Goal: Information Seeking & Learning: Learn about a topic

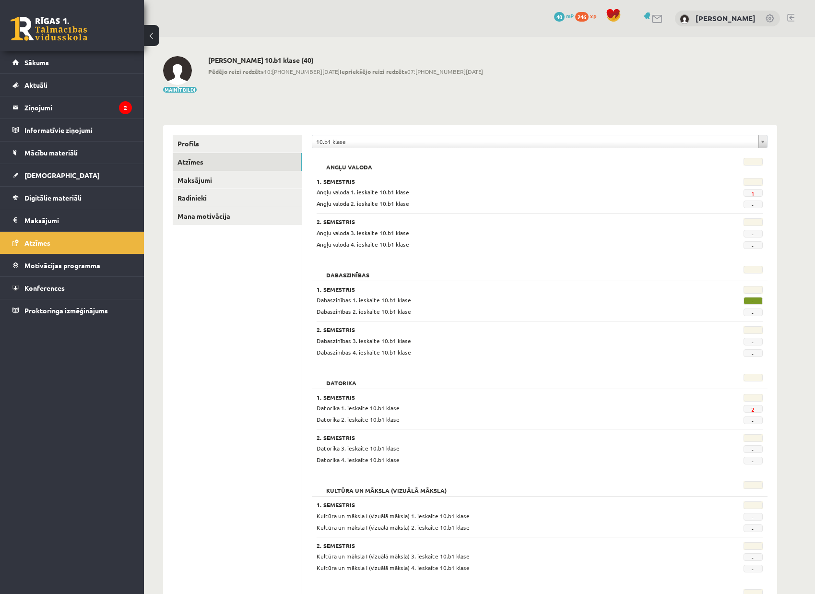
click at [755, 299] on span "-" at bounding box center [753, 301] width 19 height 8
click at [755, 300] on span "-" at bounding box center [753, 301] width 19 height 8
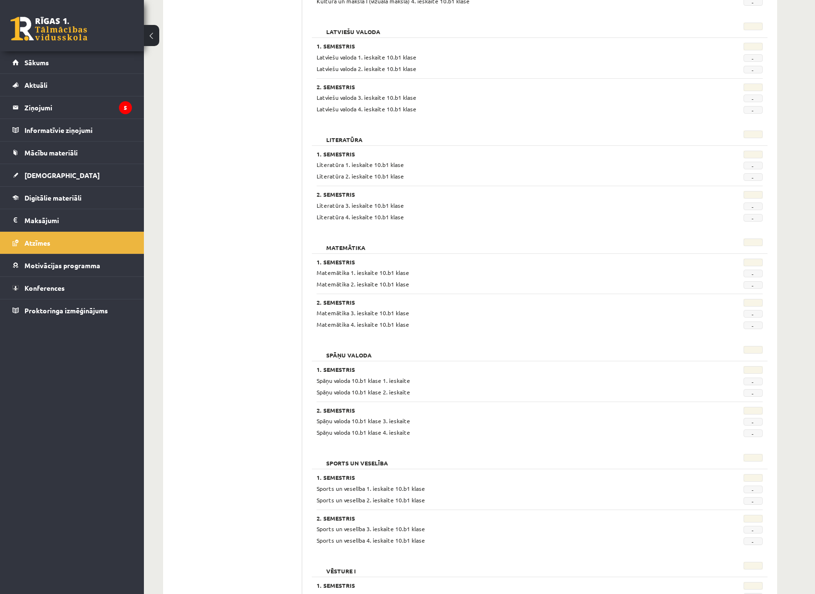
scroll to position [569, 0]
click at [68, 196] on span "Digitālie materiāli" at bounding box center [52, 197] width 57 height 9
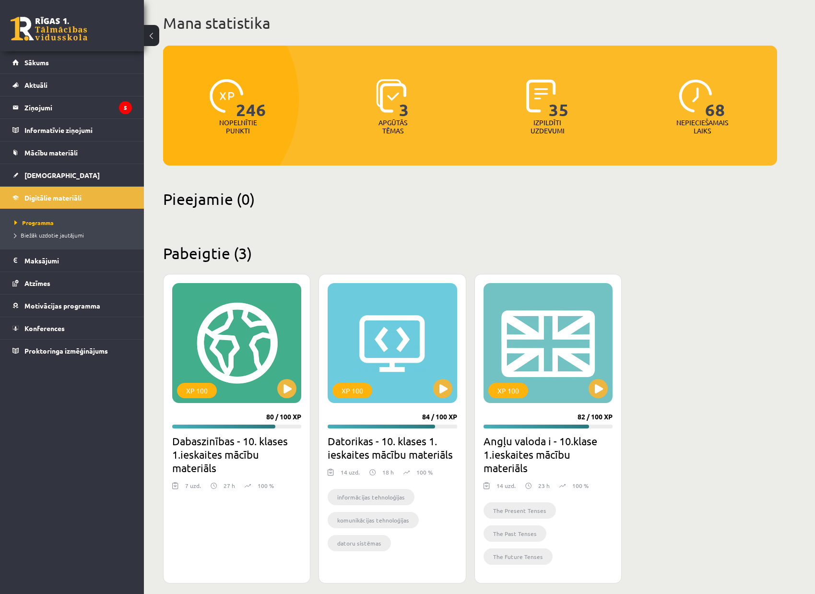
scroll to position [51, 0]
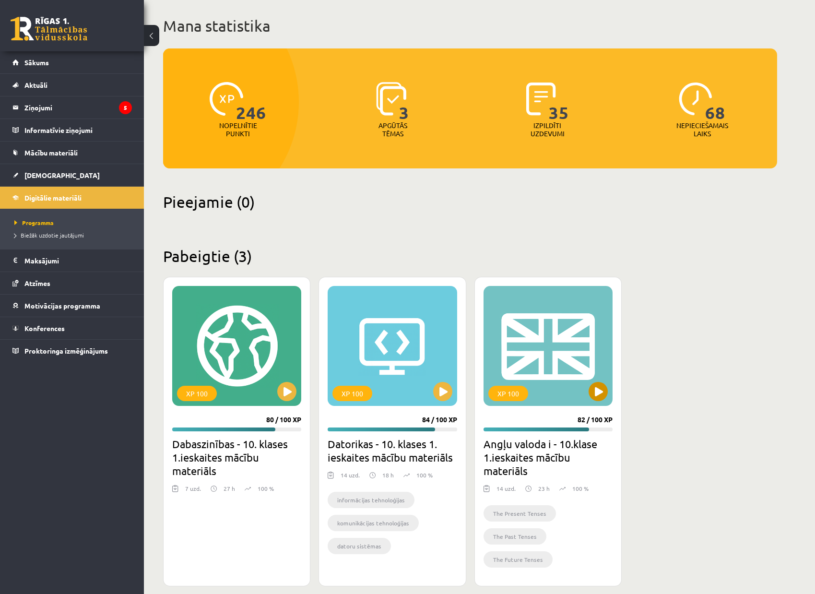
click at [601, 382] on button at bounding box center [598, 391] width 19 height 19
click at [497, 386] on div "XP 100" at bounding box center [509, 393] width 40 height 15
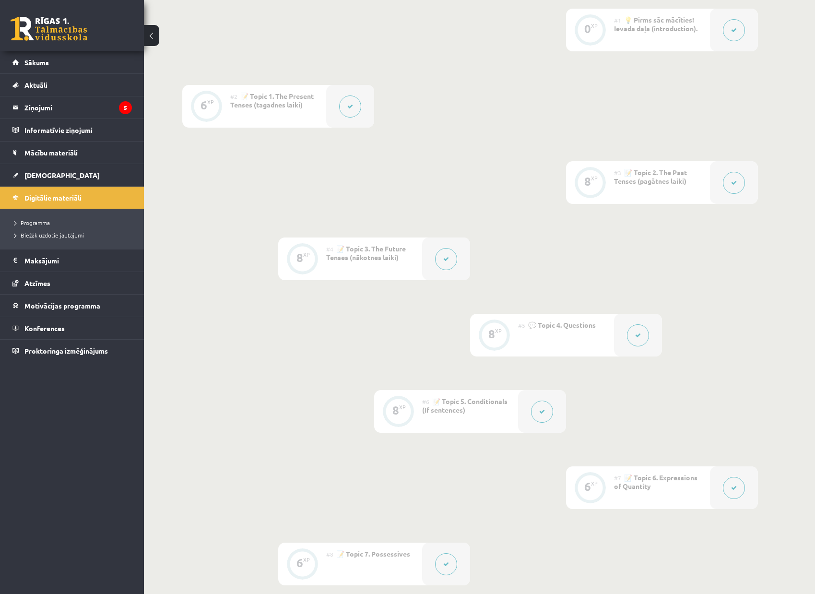
scroll to position [265, 0]
click at [540, 407] on icon at bounding box center [542, 408] width 6 height 6
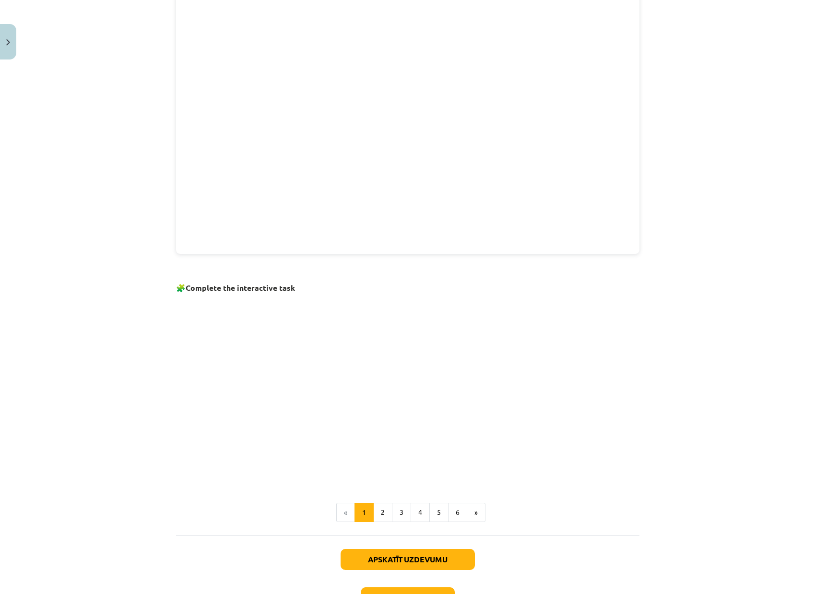
scroll to position [377, 0]
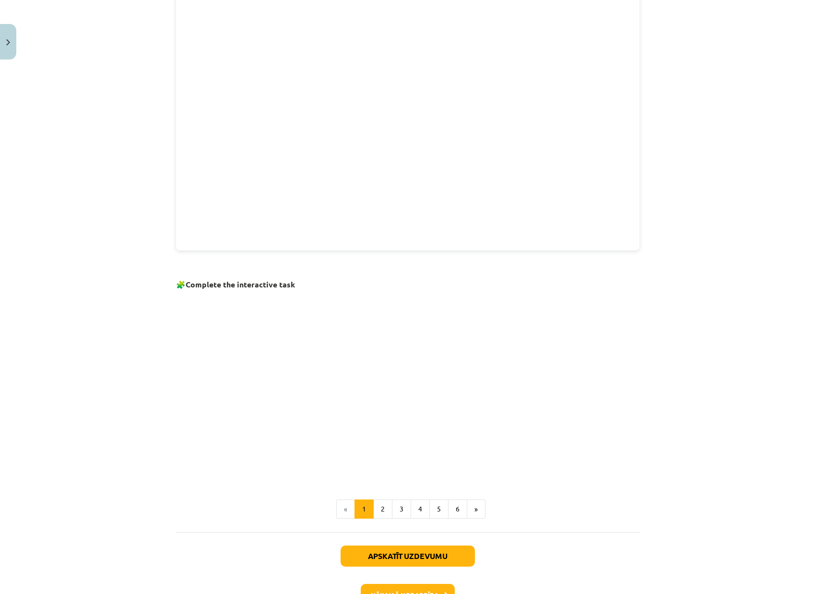
click at [381, 505] on button "2" at bounding box center [382, 509] width 19 height 19
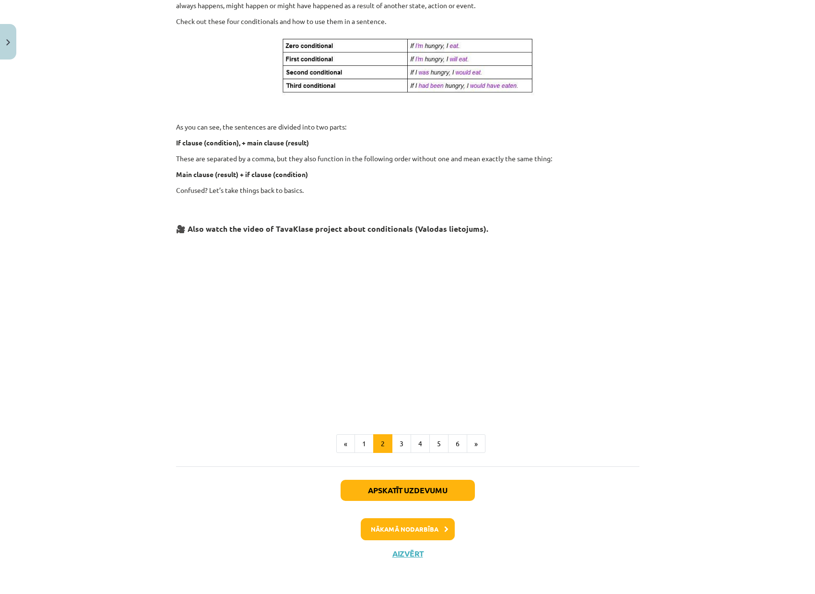
scroll to position [215, 0]
click at [407, 525] on button "Nākamā nodarbība" at bounding box center [408, 529] width 94 height 22
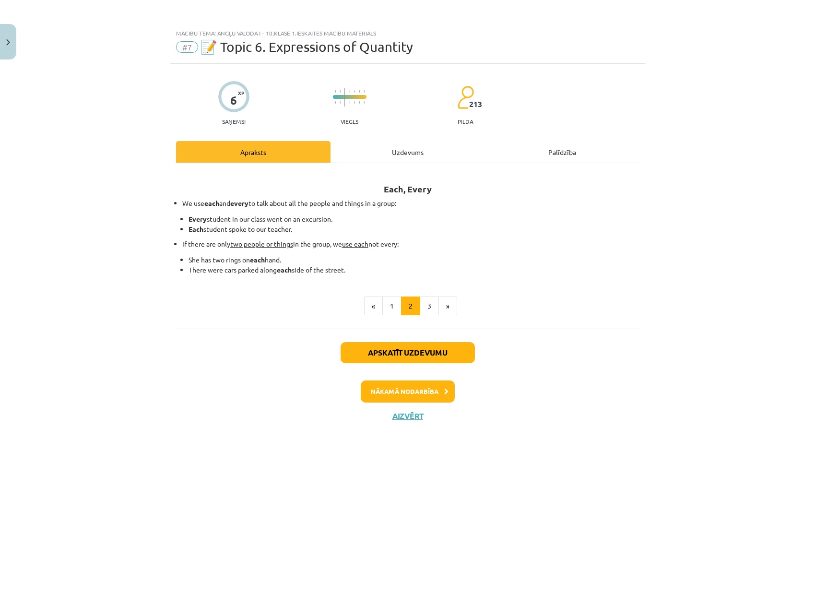
scroll to position [0, 0]
click at [402, 355] on button "Apskatīt uzdevumu" at bounding box center [408, 352] width 134 height 21
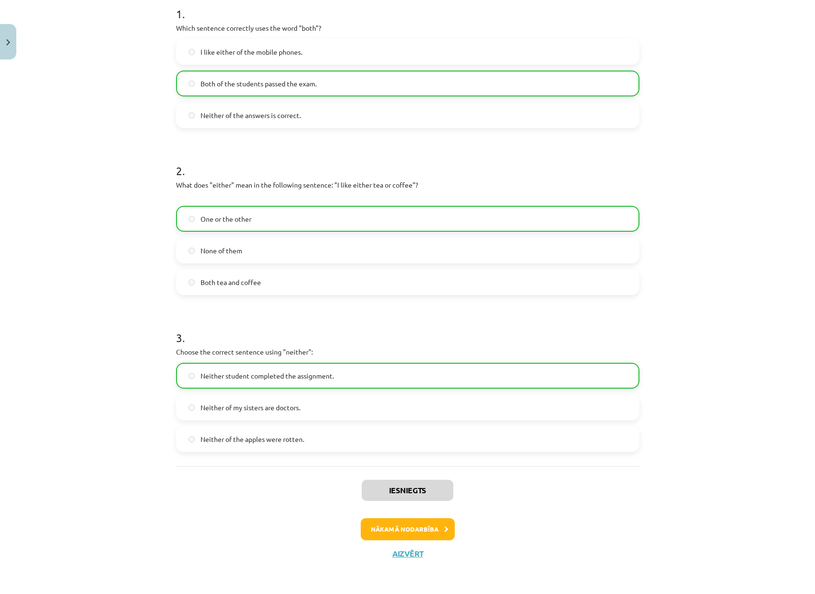
scroll to position [202, 0]
click at [414, 556] on button "Aizvērt" at bounding box center [408, 555] width 36 height 10
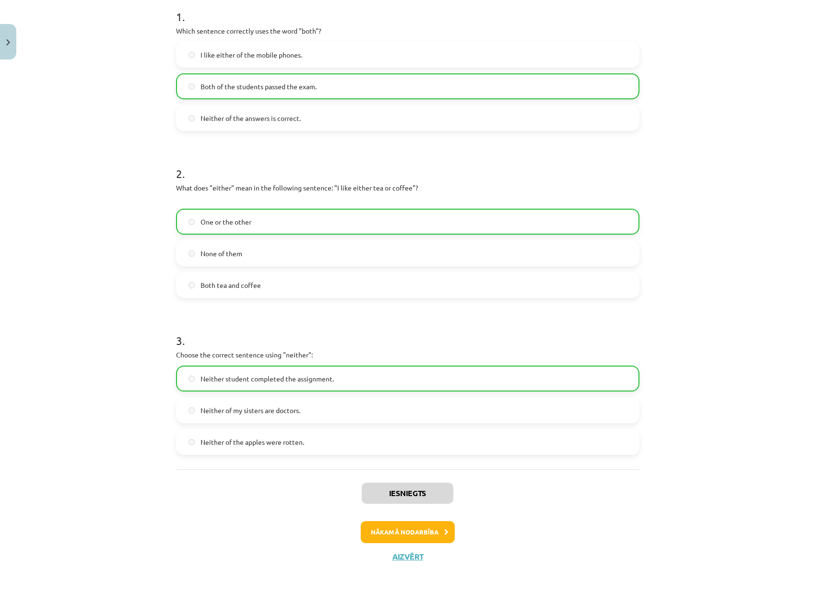
scroll to position [197, 0]
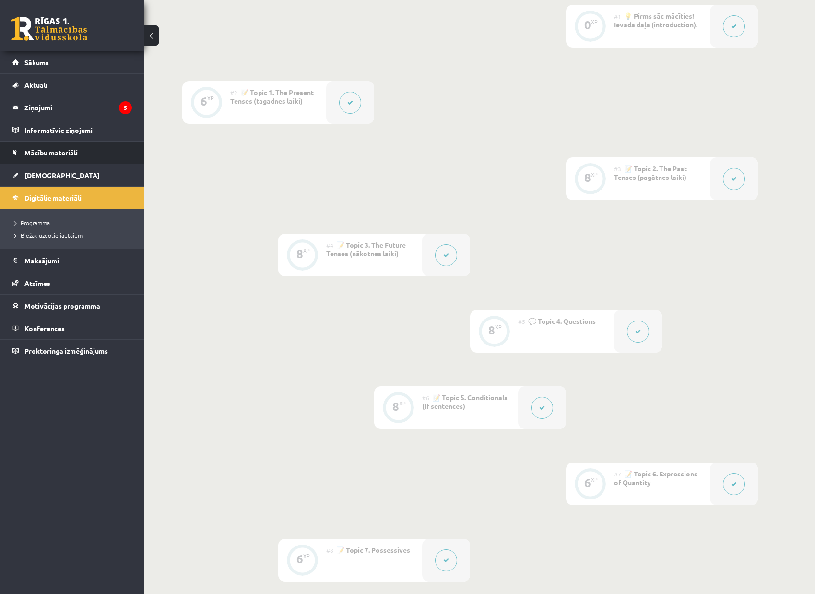
click at [54, 155] on span "Mācību materiāli" at bounding box center [50, 152] width 53 height 9
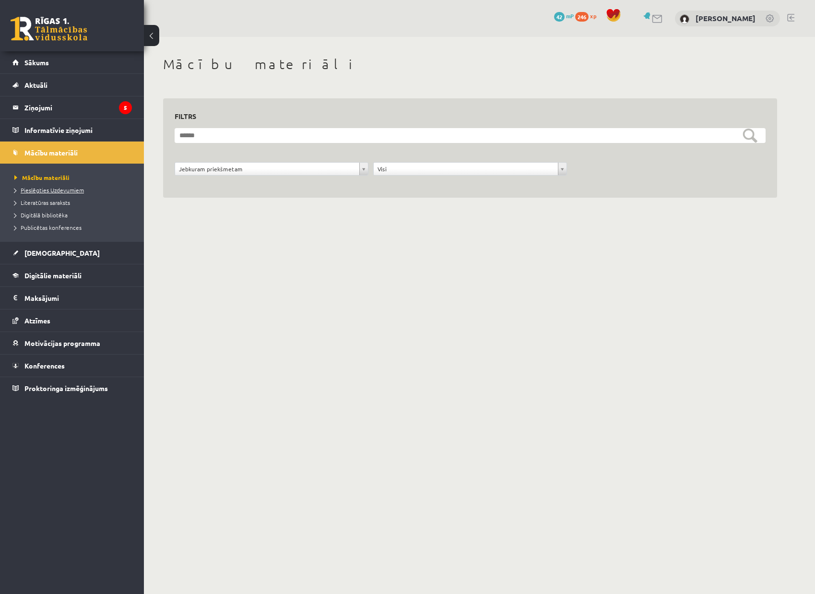
click at [66, 189] on span "Pieslēgties Uzdevumiem" at bounding box center [49, 190] width 70 height 8
